Goal: Contribute content: Contribute content

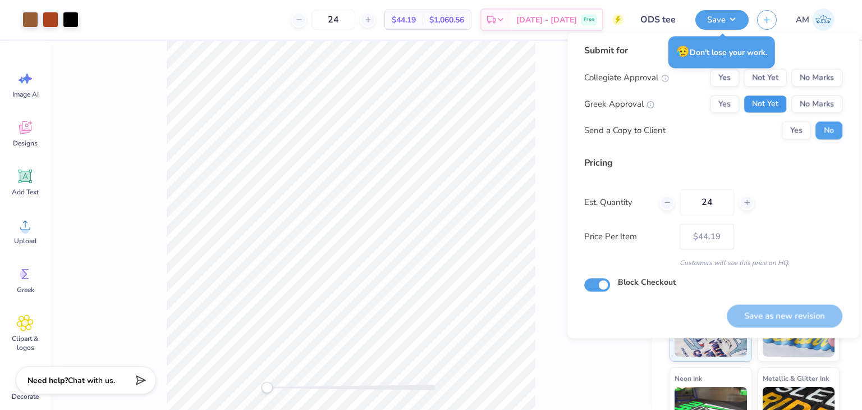
click at [769, 104] on button "Not Yet" at bounding box center [765, 104] width 43 height 18
click at [734, 84] on button "Yes" at bounding box center [724, 77] width 29 height 18
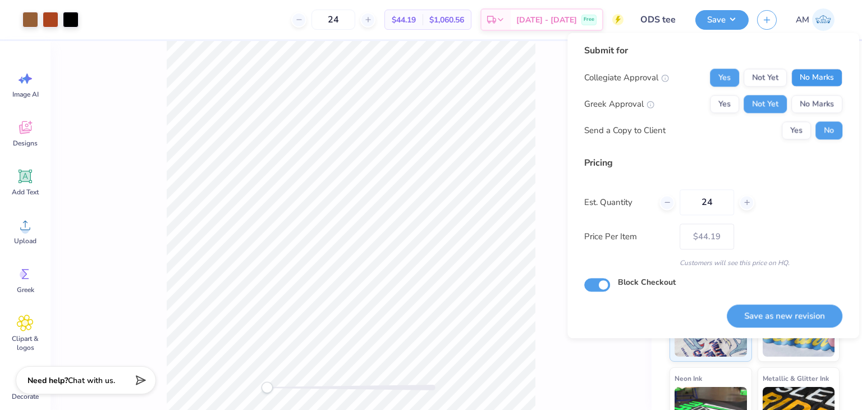
click at [815, 72] on button "No Marks" at bounding box center [817, 77] width 51 height 18
click at [801, 317] on button "Save as new revision" at bounding box center [785, 315] width 116 height 23
type input "$44.19"
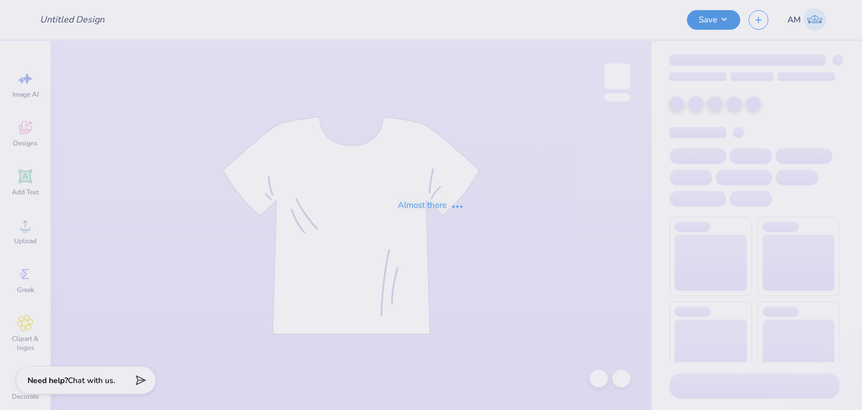
type input "tri sig sweat"
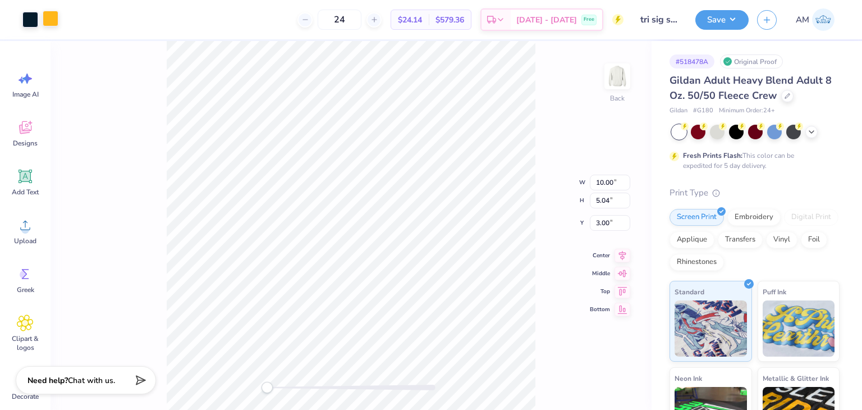
click at [58, 25] on div at bounding box center [51, 19] width 16 height 16
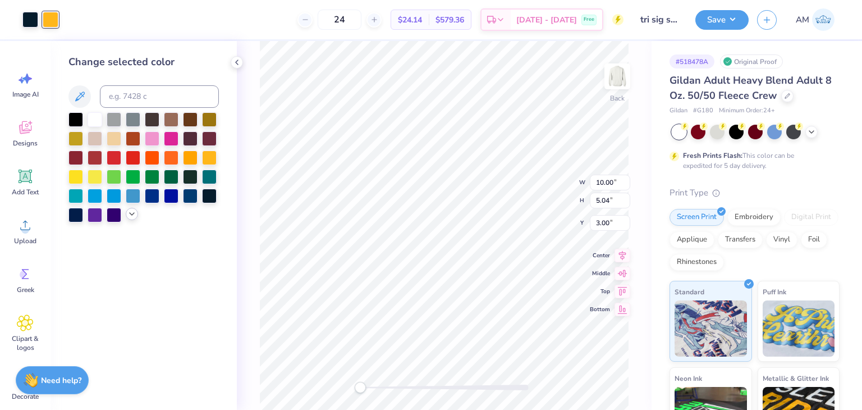
click at [132, 214] on icon at bounding box center [131, 213] width 9 height 9
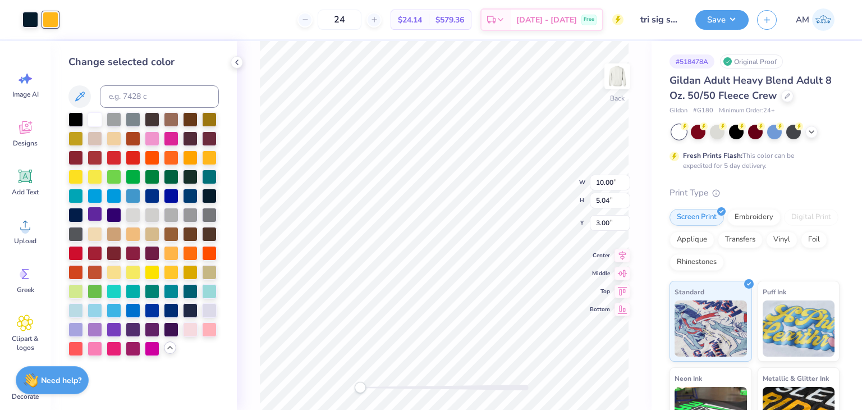
click at [101, 214] on div at bounding box center [95, 214] width 15 height 15
click at [236, 61] on polyline at bounding box center [237, 62] width 2 height 4
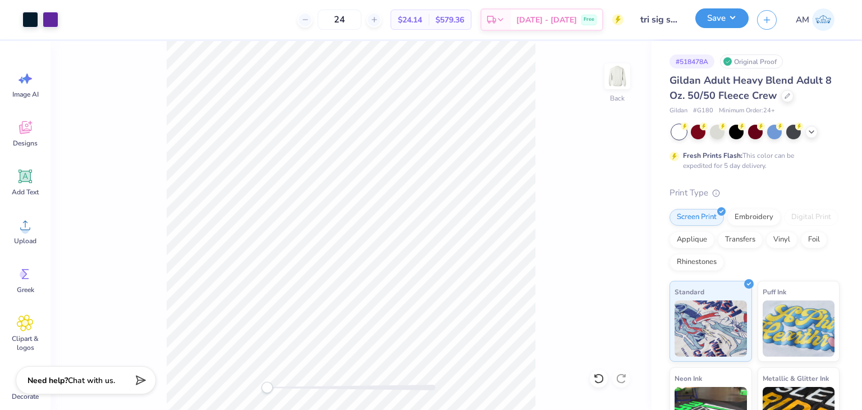
click at [704, 24] on button "Save" at bounding box center [722, 18] width 53 height 20
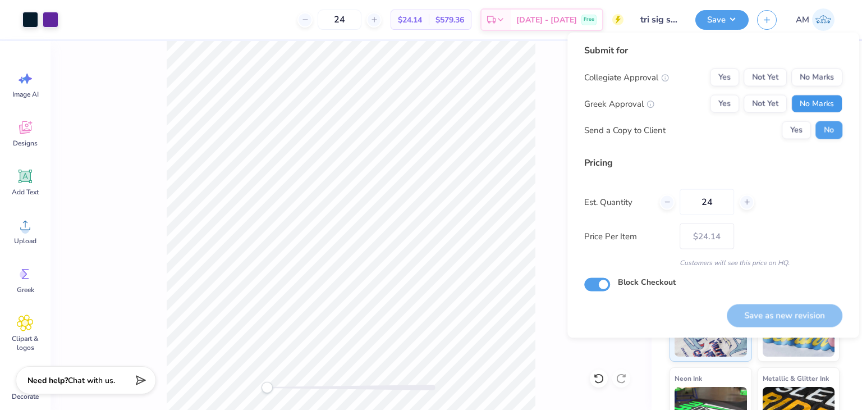
click at [827, 109] on button "No Marks" at bounding box center [817, 104] width 51 height 18
click at [817, 79] on button "No Marks" at bounding box center [817, 77] width 51 height 18
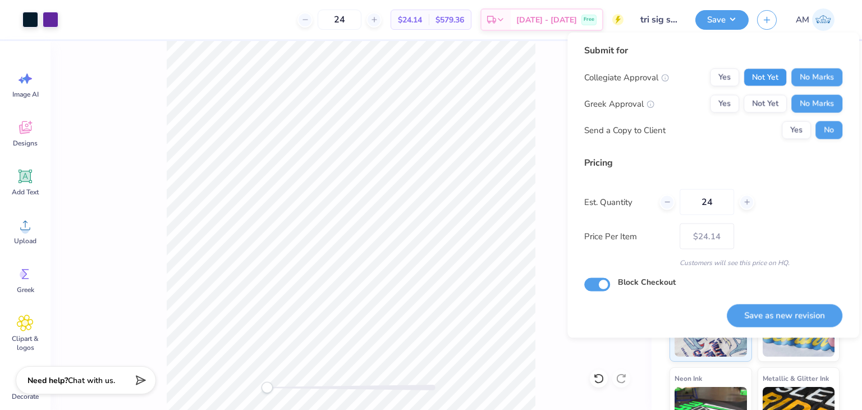
click at [758, 77] on button "Not Yet" at bounding box center [765, 77] width 43 height 18
click at [791, 323] on button "Save as new revision" at bounding box center [785, 315] width 116 height 23
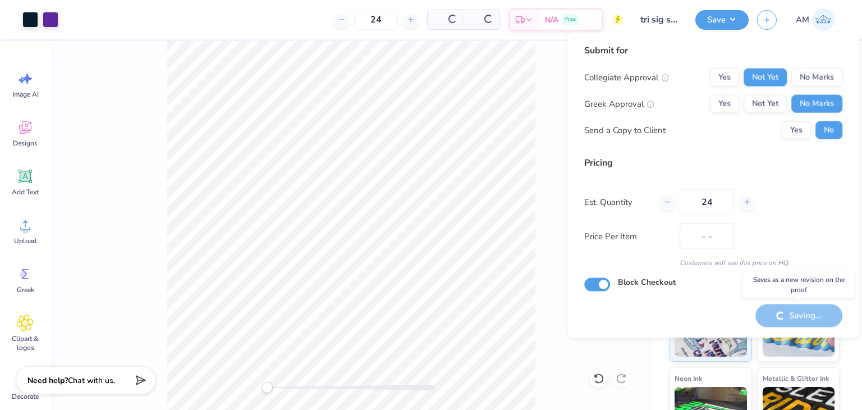
type input "$24.14"
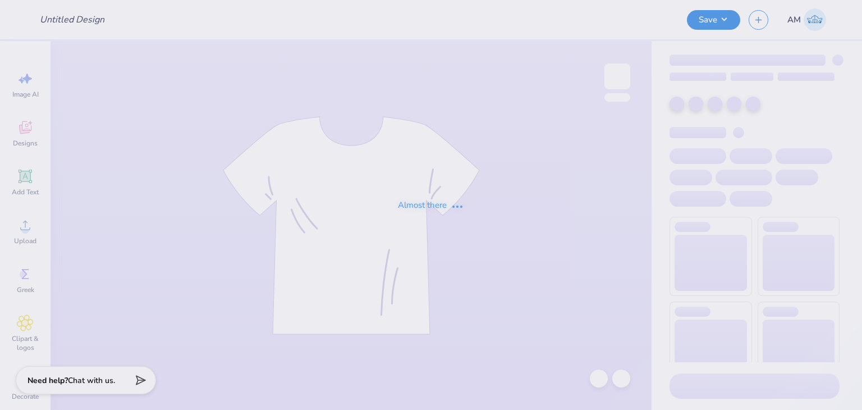
type input "tri sig sweat"
